Goal: Task Accomplishment & Management: Manage account settings

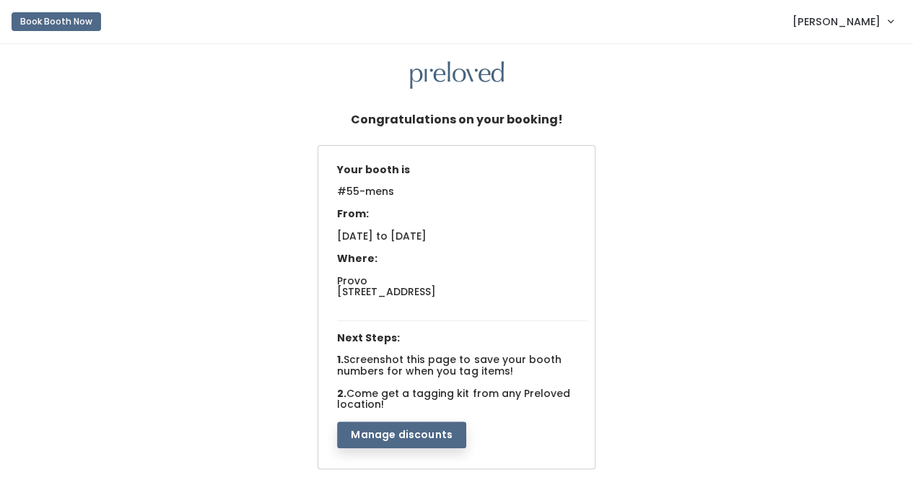
click at [377, 430] on button "Manage discounts" at bounding box center [401, 435] width 129 height 27
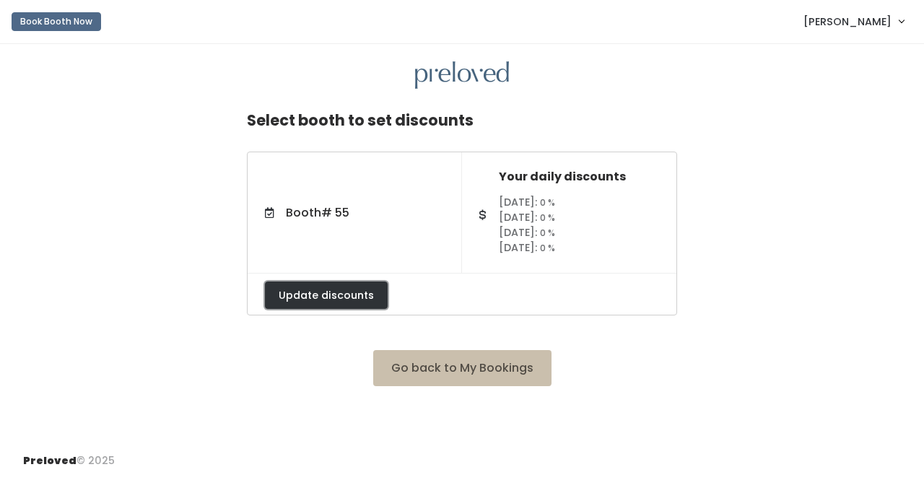
click at [351, 292] on button "Update discounts" at bounding box center [326, 295] width 123 height 27
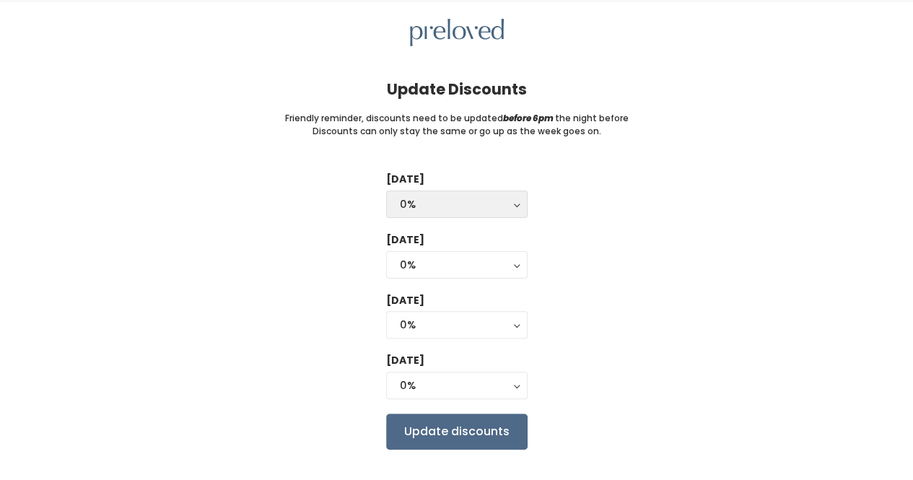
scroll to position [42, 0]
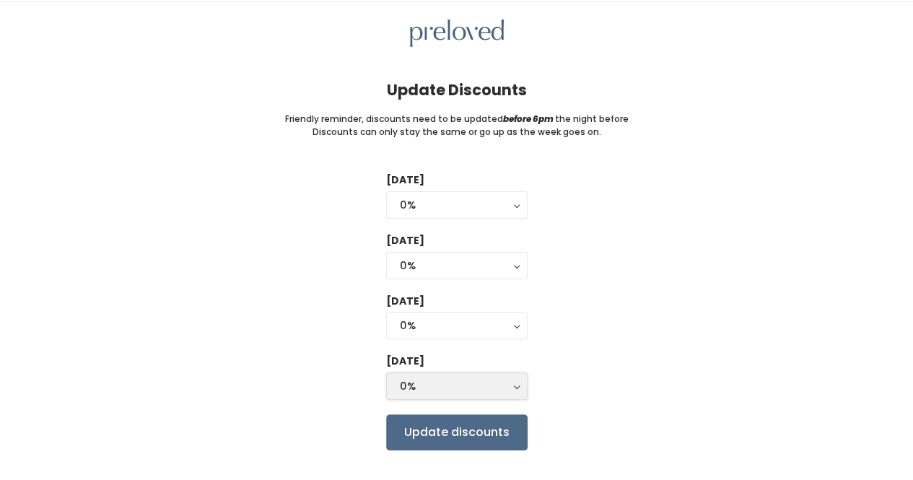
click at [452, 379] on div "0%" at bounding box center [457, 386] width 114 height 16
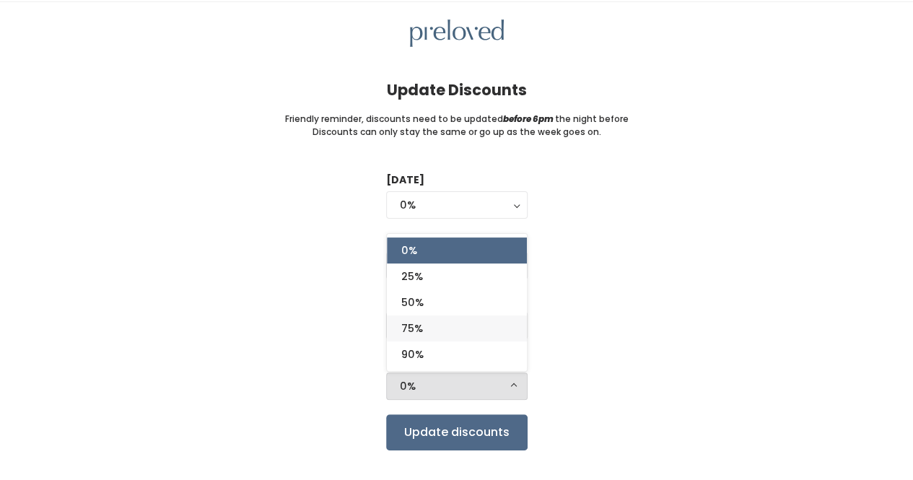
click at [416, 329] on span "75%" at bounding box center [412, 329] width 22 height 16
select select "75%"
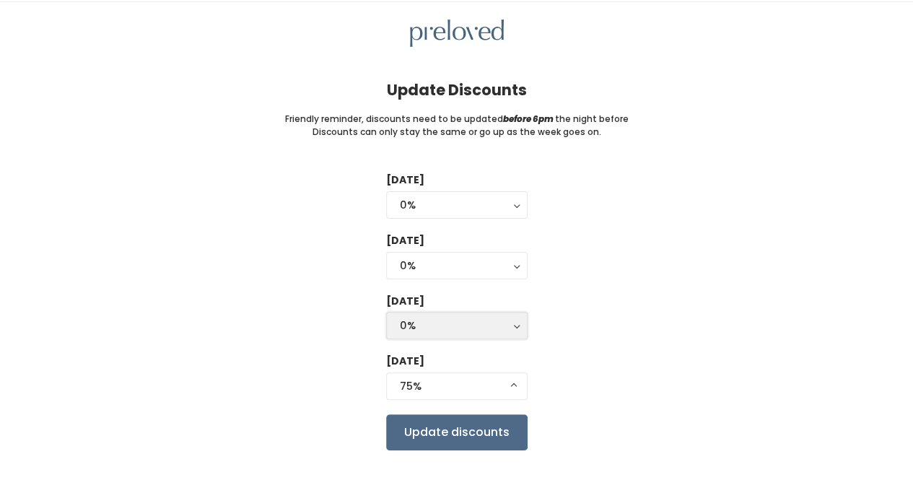
click at [416, 329] on div "0%" at bounding box center [457, 326] width 114 height 16
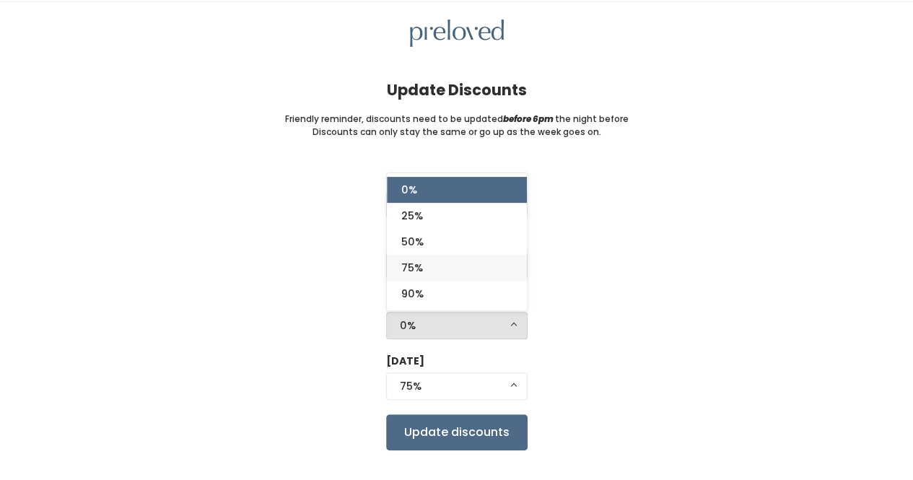
click at [417, 264] on span "75%" at bounding box center [412, 268] width 22 height 16
select select "75%"
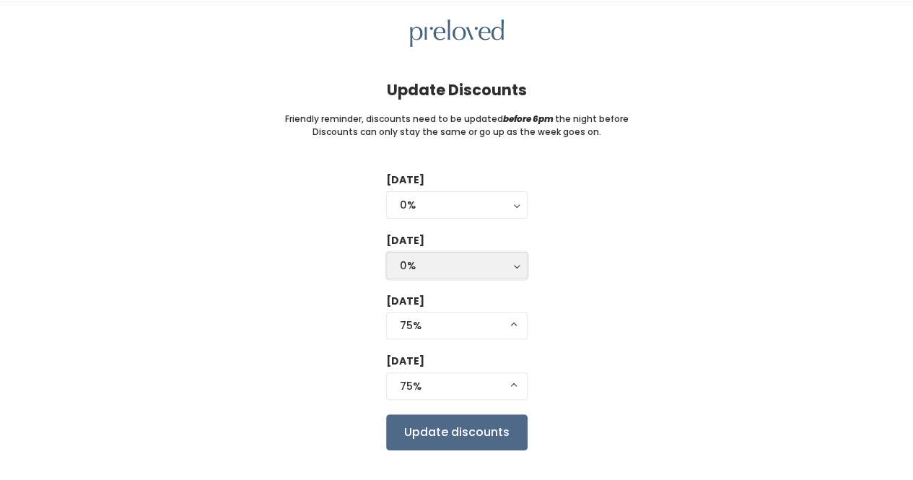
click at [417, 258] on div "0%" at bounding box center [457, 266] width 114 height 16
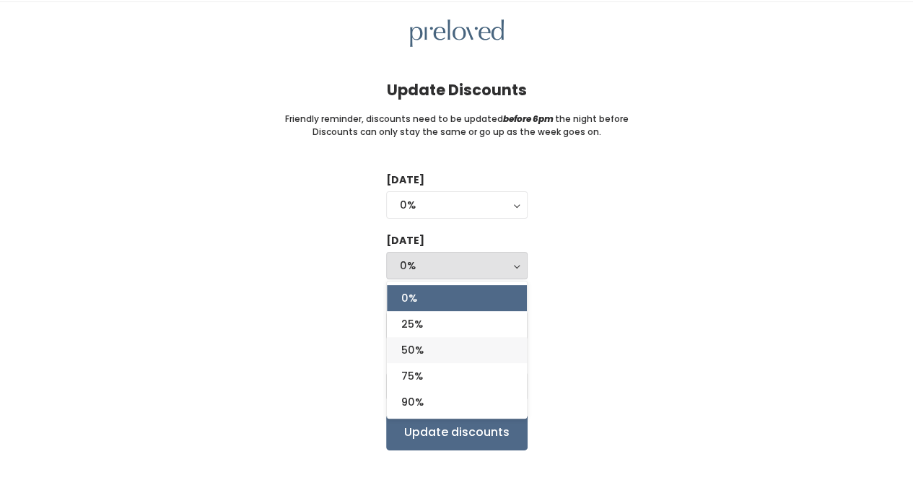
click at [427, 351] on link "50%" at bounding box center [457, 350] width 140 height 26
select select "50%"
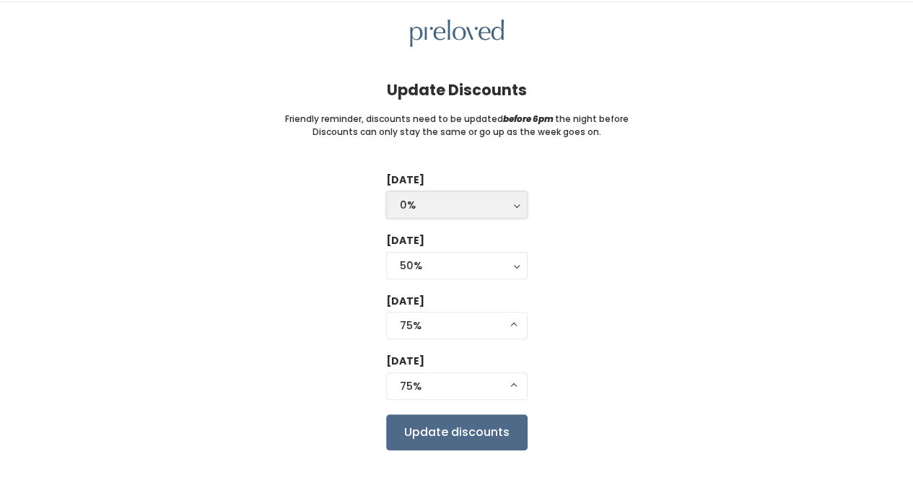
click at [412, 199] on div "0%" at bounding box center [457, 205] width 114 height 16
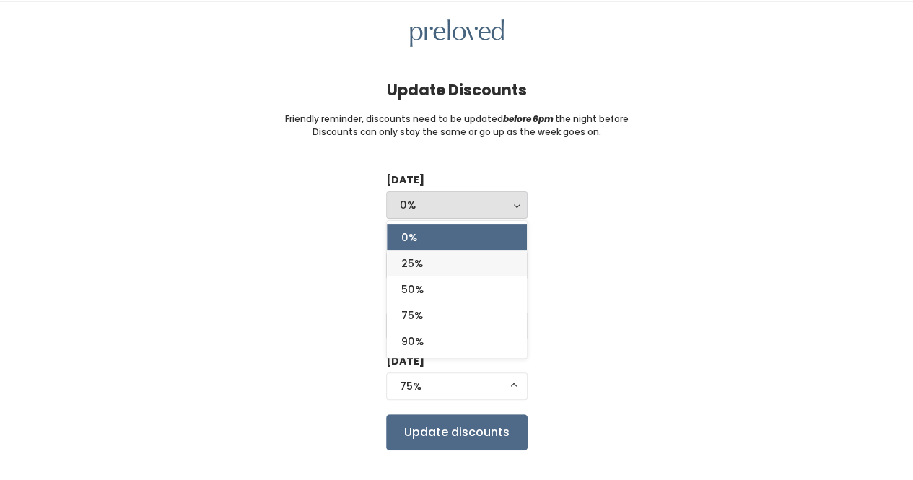
click at [409, 261] on span "25%" at bounding box center [412, 264] width 22 height 16
select select "25%"
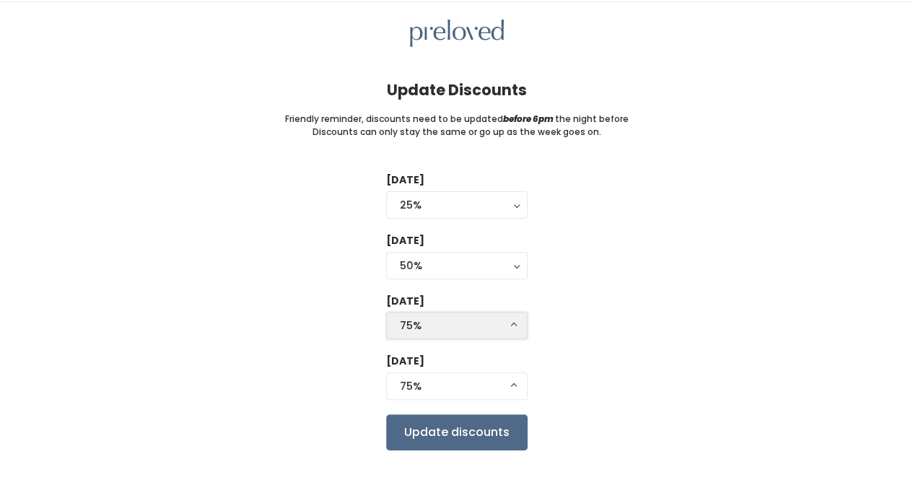
click at [469, 334] on button "75%" at bounding box center [457, 325] width 142 height 27
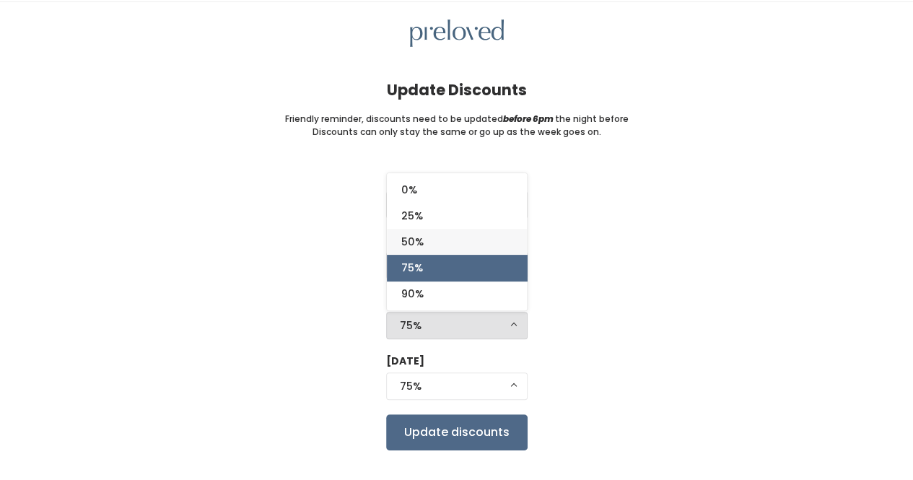
click at [416, 237] on span "50%" at bounding box center [412, 242] width 22 height 16
select select "50%"
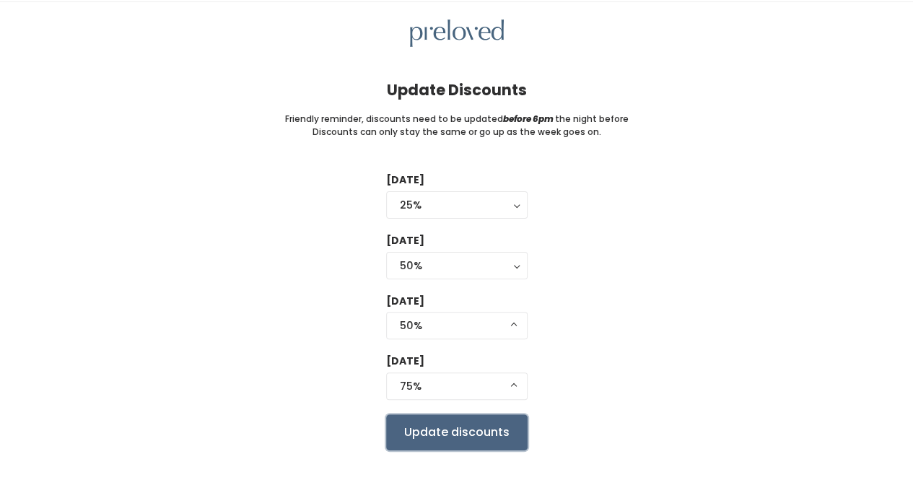
click at [421, 422] on input "Update discounts" at bounding box center [457, 432] width 142 height 36
